Goal: Information Seeking & Learning: Learn about a topic

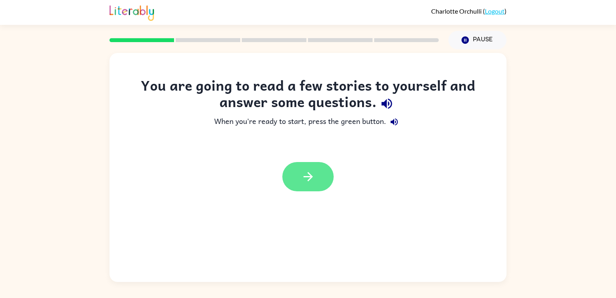
click at [315, 178] on button "button" at bounding box center [307, 176] width 51 height 29
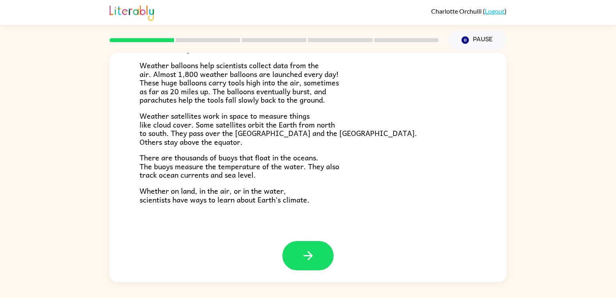
scroll to position [224, 0]
click at [304, 252] on icon "button" at bounding box center [308, 255] width 14 height 14
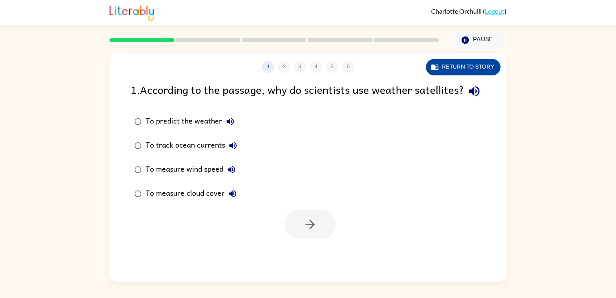
click at [471, 67] on button "Return to story" at bounding box center [463, 67] width 75 height 16
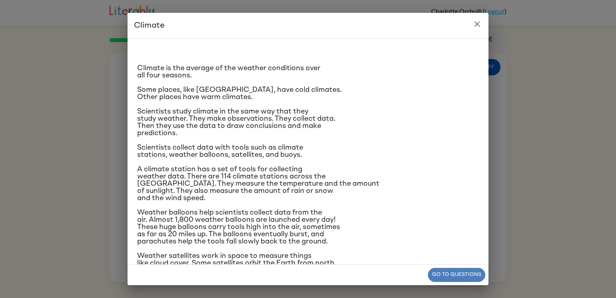
click at [460, 281] on button "Go to questions" at bounding box center [456, 275] width 57 height 14
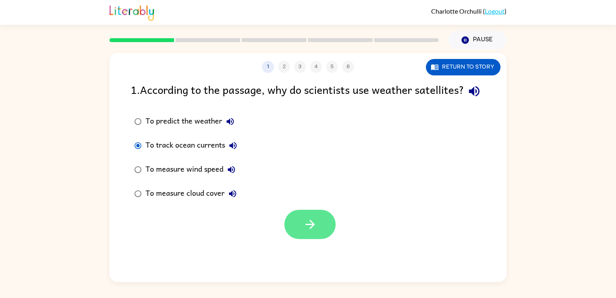
click at [295, 239] on button "button" at bounding box center [309, 224] width 51 height 29
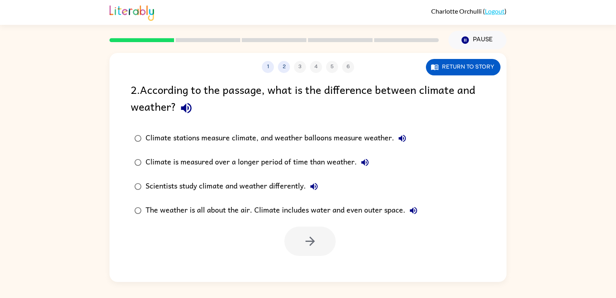
click at [462, 78] on div "1 2 3 4 5 6 Return to story 2 . According to the passage, what is the differenc…" at bounding box center [307, 167] width 397 height 229
click at [462, 66] on button "Return to story" at bounding box center [463, 67] width 75 height 16
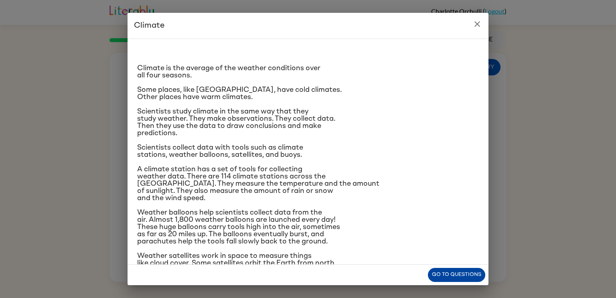
click at [452, 275] on button "Go to questions" at bounding box center [456, 275] width 57 height 14
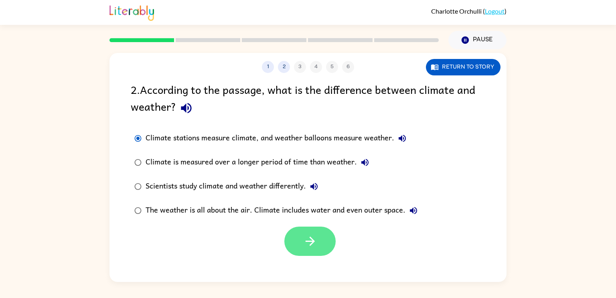
click at [305, 233] on button "button" at bounding box center [309, 241] width 51 height 29
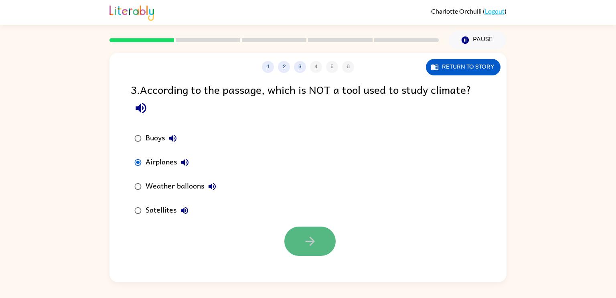
click at [318, 239] on button "button" at bounding box center [309, 241] width 51 height 29
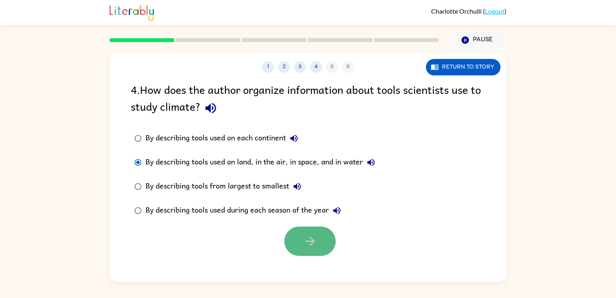
click at [313, 235] on icon "button" at bounding box center [310, 241] width 14 height 14
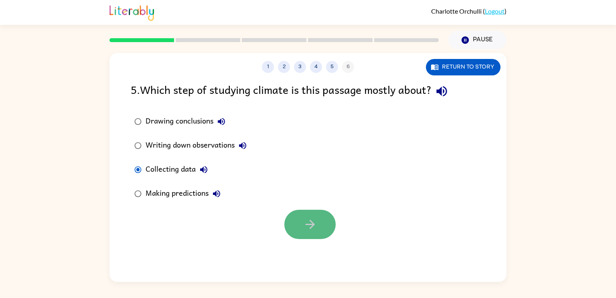
click at [312, 234] on button "button" at bounding box center [309, 224] width 51 height 29
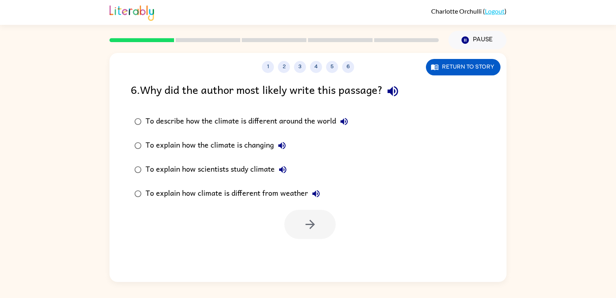
click at [211, 124] on div "To describe how the climate is different around the world" at bounding box center [249, 121] width 206 height 16
click at [245, 203] on label "To explain how climate is different from weather" at bounding box center [241, 194] width 230 height 24
click at [321, 223] on button "button" at bounding box center [309, 224] width 51 height 29
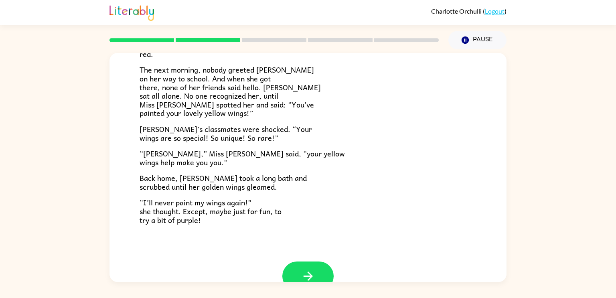
scroll to position [212, 0]
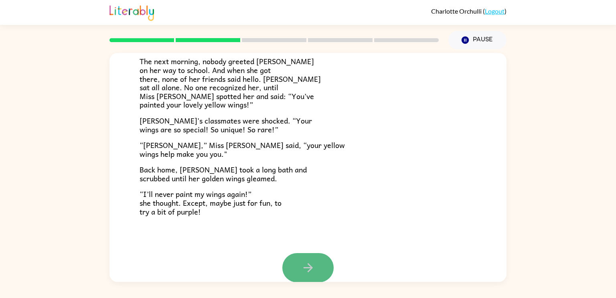
click at [300, 265] on button "button" at bounding box center [307, 267] width 51 height 29
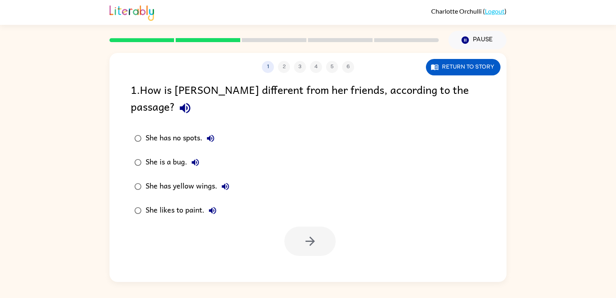
scroll to position [0, 0]
click at [303, 234] on icon "button" at bounding box center [310, 241] width 14 height 14
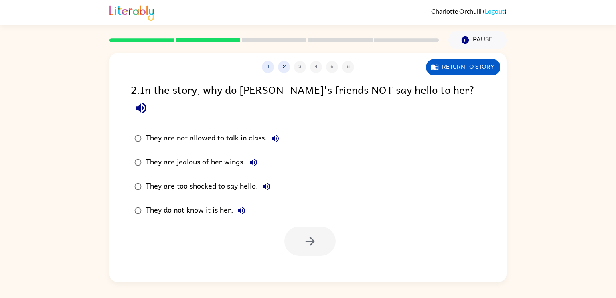
click at [127, 198] on label "They do not know it is her." at bounding box center [206, 210] width 161 height 24
click at [314, 234] on icon "button" at bounding box center [310, 241] width 14 height 14
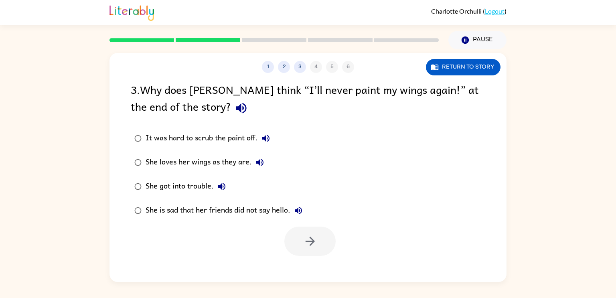
click at [314, 230] on div at bounding box center [309, 241] width 51 height 29
click at [182, 162] on div "She loves her wings as they are." at bounding box center [207, 162] width 122 height 16
click at [321, 244] on button "button" at bounding box center [309, 241] width 51 height 29
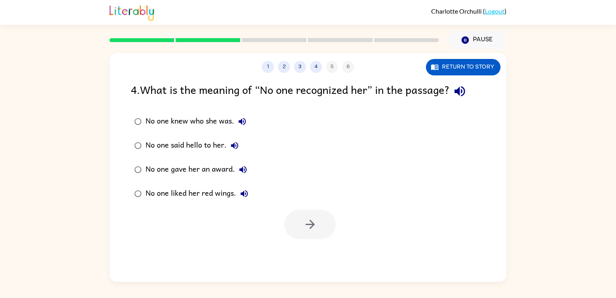
click at [183, 113] on div "No one knew who she was." at bounding box center [198, 121] width 105 height 16
click at [306, 223] on icon "button" at bounding box center [310, 224] width 14 height 14
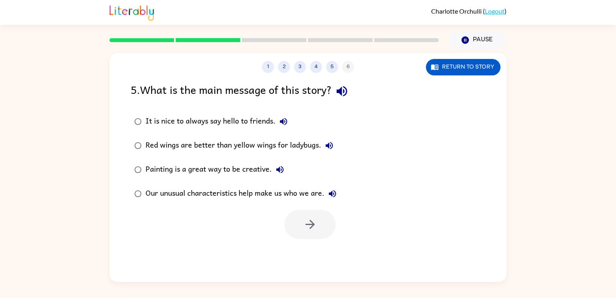
click at [311, 222] on div at bounding box center [309, 224] width 51 height 29
click at [316, 236] on div at bounding box center [309, 224] width 51 height 29
click at [317, 224] on div at bounding box center [309, 224] width 51 height 29
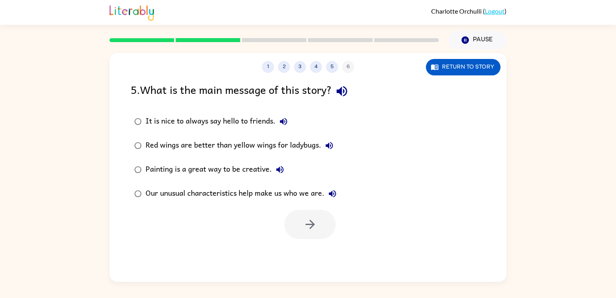
click at [157, 191] on div "Our unusual characteristics help make us who we are." at bounding box center [243, 194] width 195 height 16
click at [305, 216] on button "button" at bounding box center [309, 224] width 51 height 29
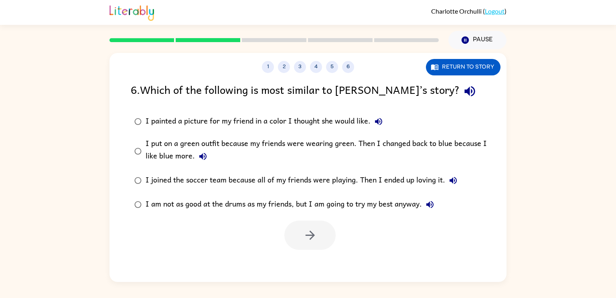
click at [167, 152] on div "I put on a green outfit because my friends were wearing green. Then I changed b…" at bounding box center [321, 151] width 350 height 27
click at [303, 229] on icon "button" at bounding box center [310, 235] width 14 height 14
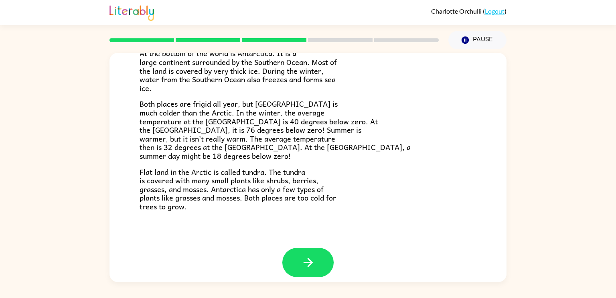
scroll to position [169, 0]
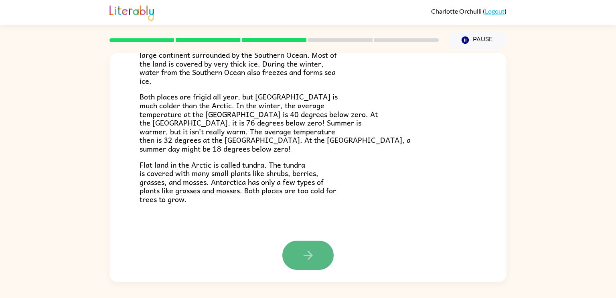
click at [299, 255] on button "button" at bounding box center [307, 255] width 51 height 29
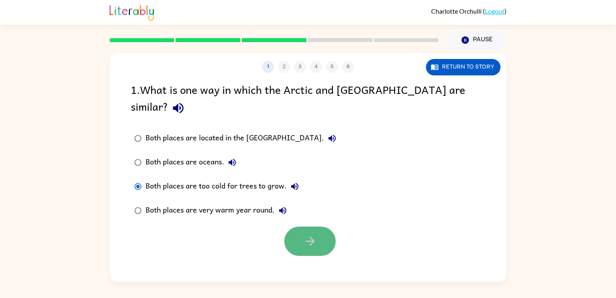
click at [324, 229] on button "button" at bounding box center [309, 241] width 51 height 29
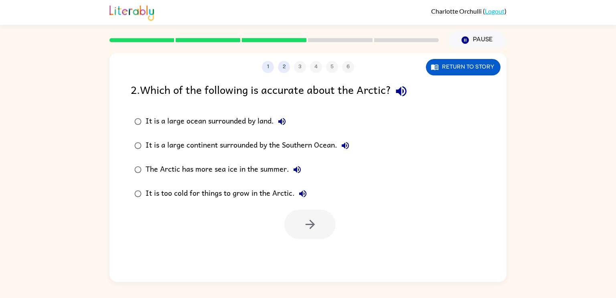
click at [223, 122] on div "It is a large ocean surrounded by land." at bounding box center [218, 121] width 144 height 16
click at [316, 215] on button "button" at bounding box center [309, 224] width 51 height 29
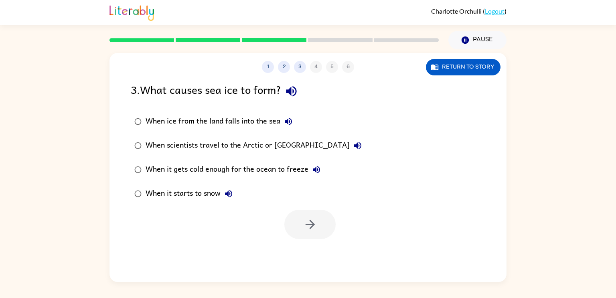
click at [151, 165] on div "When it gets cold enough for the ocean to freeze" at bounding box center [235, 170] width 179 height 16
click at [300, 234] on button "button" at bounding box center [309, 224] width 51 height 29
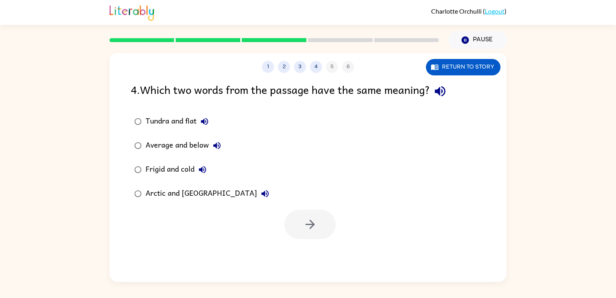
click at [150, 169] on div "Frigid and cold" at bounding box center [178, 170] width 65 height 16
click at [307, 224] on icon "button" at bounding box center [310, 224] width 14 height 14
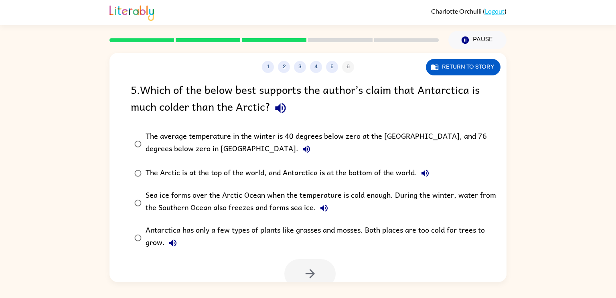
click at [169, 129] on label "The average temperature in the winter is 40 degrees below zero at the [GEOGRAPH…" at bounding box center [313, 143] width 374 height 35
click at [328, 273] on button "button" at bounding box center [309, 273] width 51 height 29
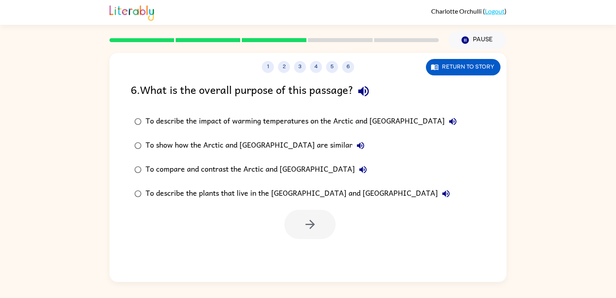
click at [212, 119] on div "To describe the impact of warming temperatures on the Arctic and [GEOGRAPHIC_DA…" at bounding box center [303, 121] width 315 height 16
click at [306, 230] on icon "button" at bounding box center [310, 224] width 14 height 14
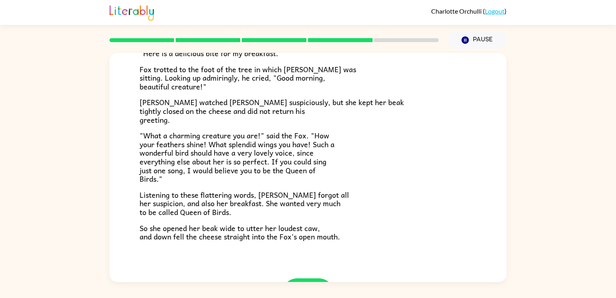
scroll to position [158, 0]
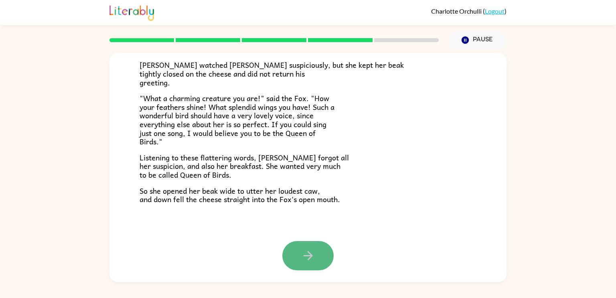
click at [317, 264] on button "button" at bounding box center [307, 255] width 51 height 29
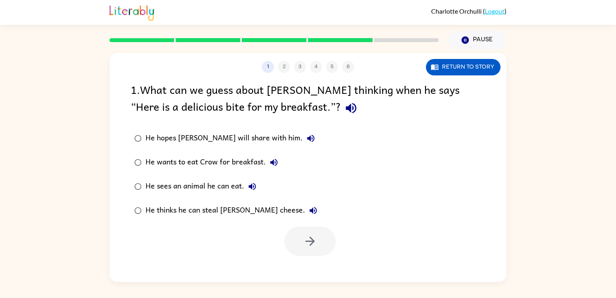
click at [258, 106] on div "1 . What can we guess about [PERSON_NAME] thinking when he says “Here is a deli…" at bounding box center [308, 99] width 354 height 37
click at [314, 241] on icon "button" at bounding box center [309, 241] width 9 height 9
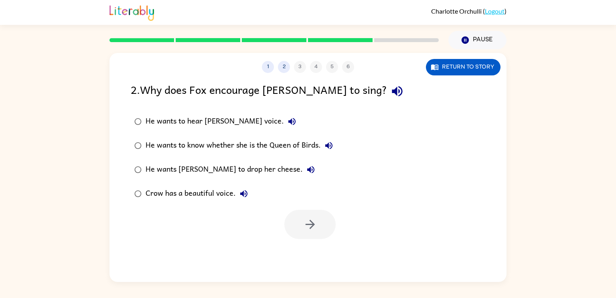
click at [221, 169] on div "He wants [PERSON_NAME] to drop her cheese." at bounding box center [232, 170] width 173 height 16
click at [303, 233] on button "button" at bounding box center [309, 224] width 51 height 29
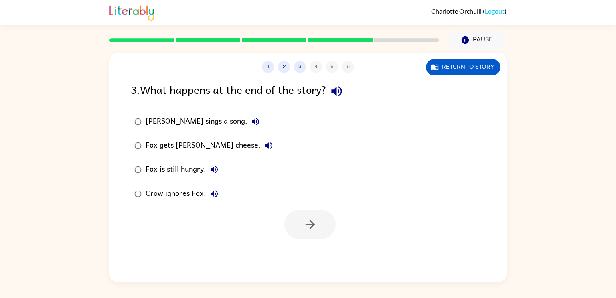
click at [194, 145] on div "Fox gets [PERSON_NAME] cheese." at bounding box center [211, 146] width 131 height 16
click at [299, 223] on button "button" at bounding box center [309, 224] width 51 height 29
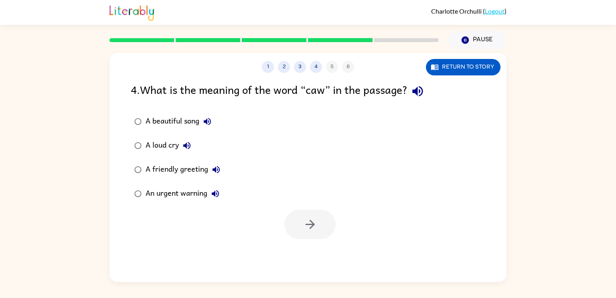
click at [173, 168] on div "A friendly greeting" at bounding box center [185, 170] width 79 height 16
click at [302, 236] on button "button" at bounding box center [309, 224] width 51 height 29
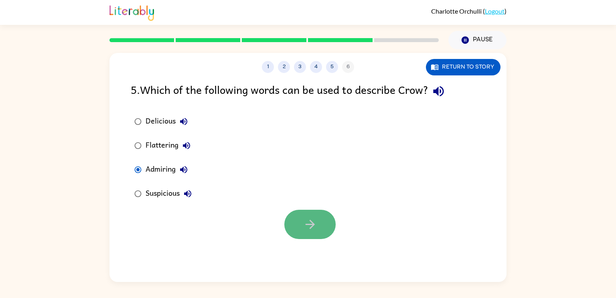
click at [301, 216] on button "button" at bounding box center [309, 224] width 51 height 29
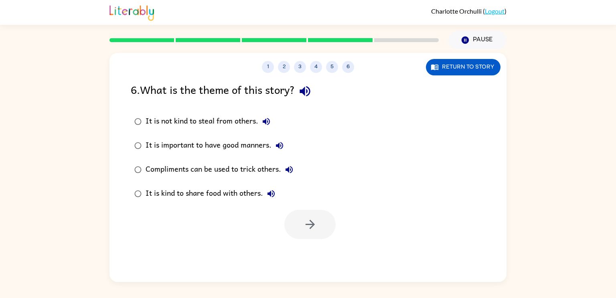
click at [212, 122] on div "It is not kind to steal from others." at bounding box center [210, 121] width 129 height 16
click at [303, 222] on icon "button" at bounding box center [310, 224] width 14 height 14
